Goal: Transaction & Acquisition: Purchase product/service

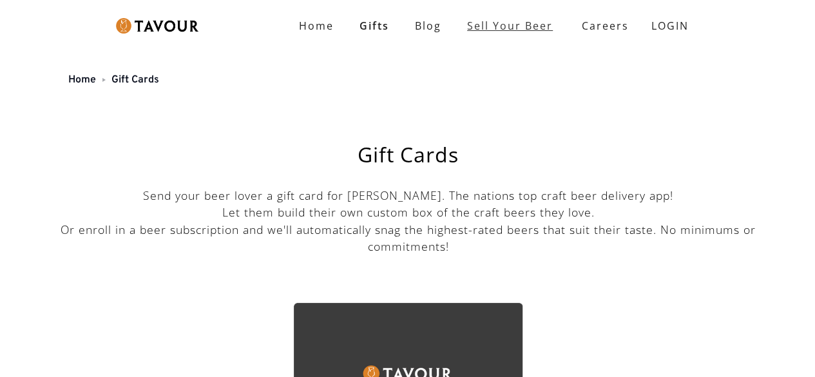
click at [516, 24] on link "Sell Your Beer" at bounding box center [510, 26] width 112 height 26
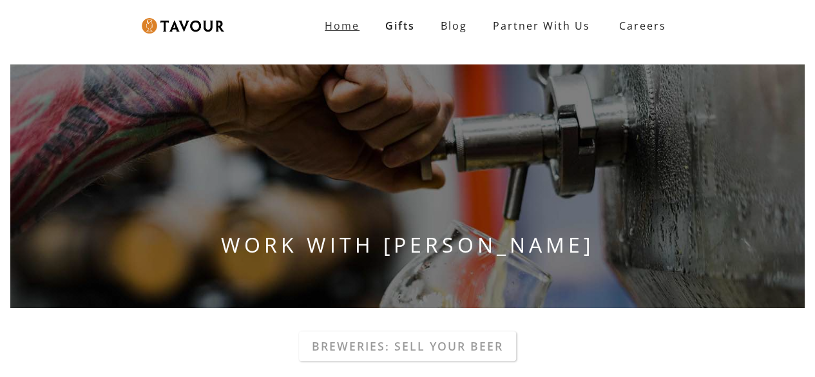
click at [355, 25] on strong "Home" at bounding box center [342, 26] width 35 height 14
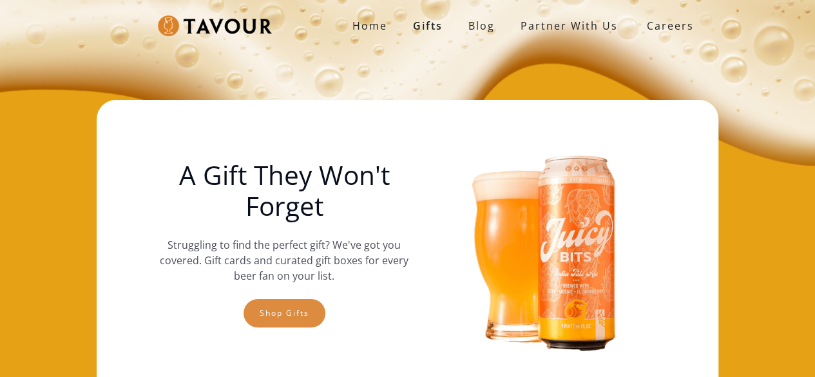
click at [298, 304] on link "Shop gifts" at bounding box center [285, 313] width 82 height 28
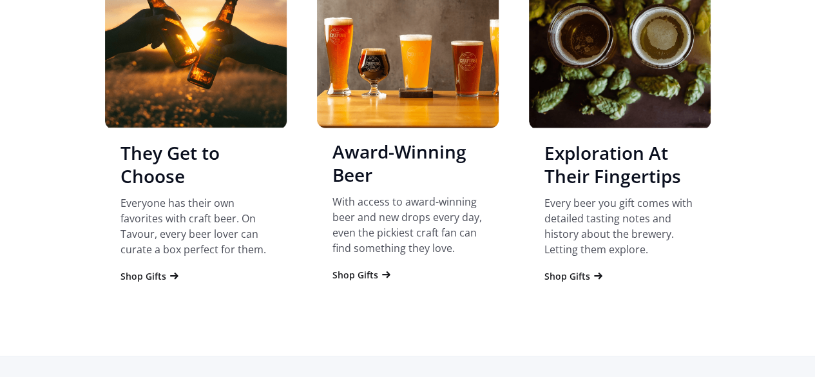
scroll to position [1261, 0]
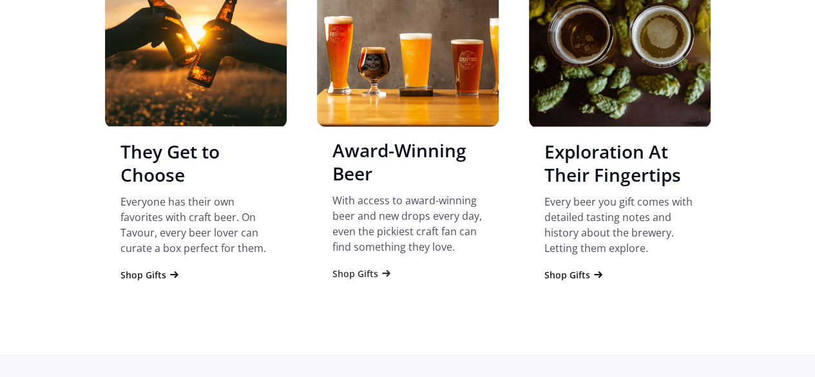
click at [371, 279] on div "Shop Gifts" at bounding box center [356, 274] width 46 height 13
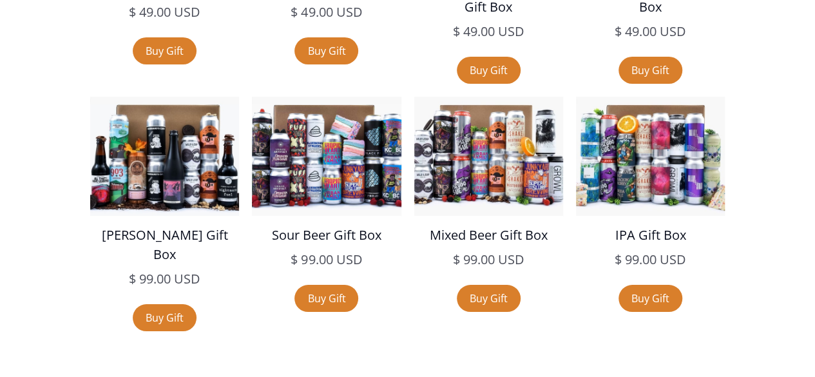
scroll to position [2373, 0]
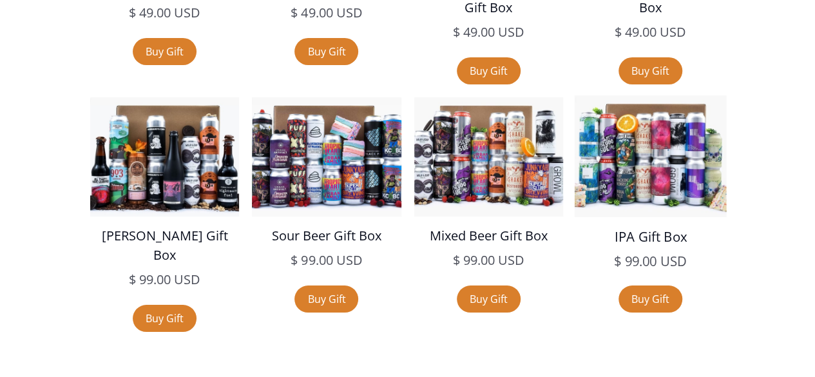
click at [665, 166] on img at bounding box center [650, 156] width 152 height 122
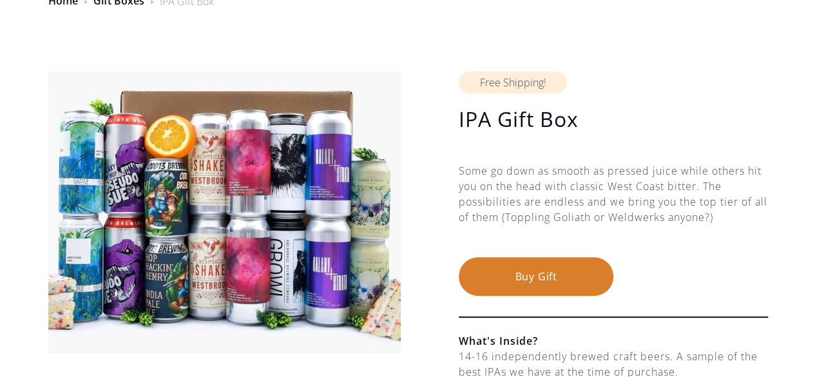
scroll to position [80, 0]
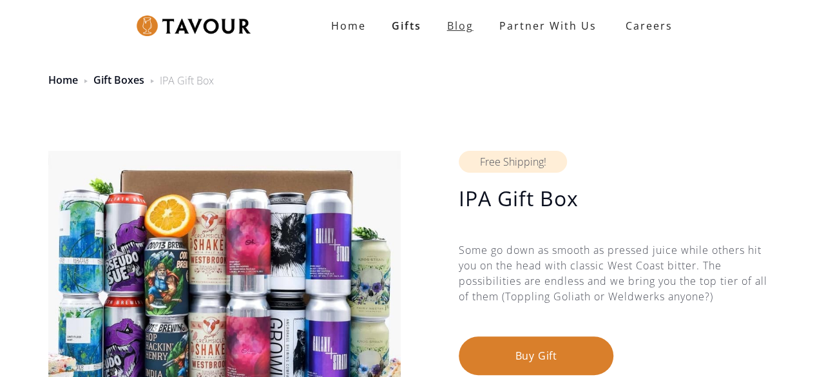
click at [458, 29] on link "Blog" at bounding box center [460, 26] width 52 height 26
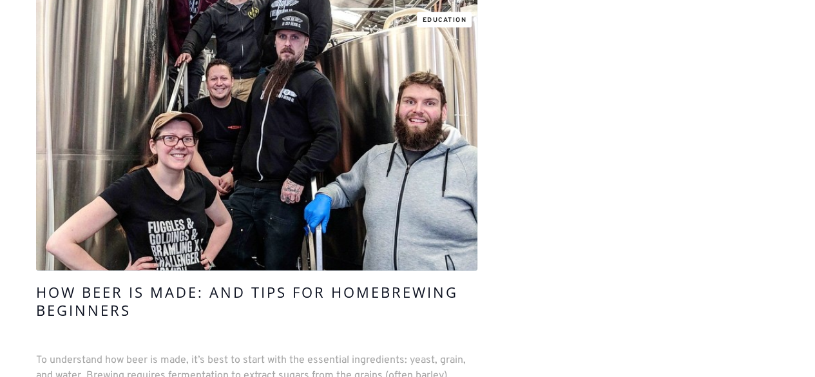
scroll to position [6191, 0]
